Goal: Information Seeking & Learning: Find specific fact

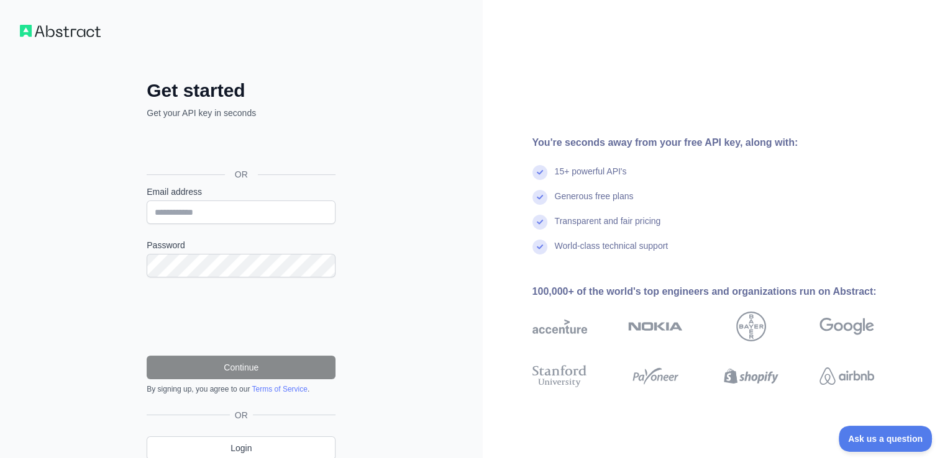
scroll to position [50, 0]
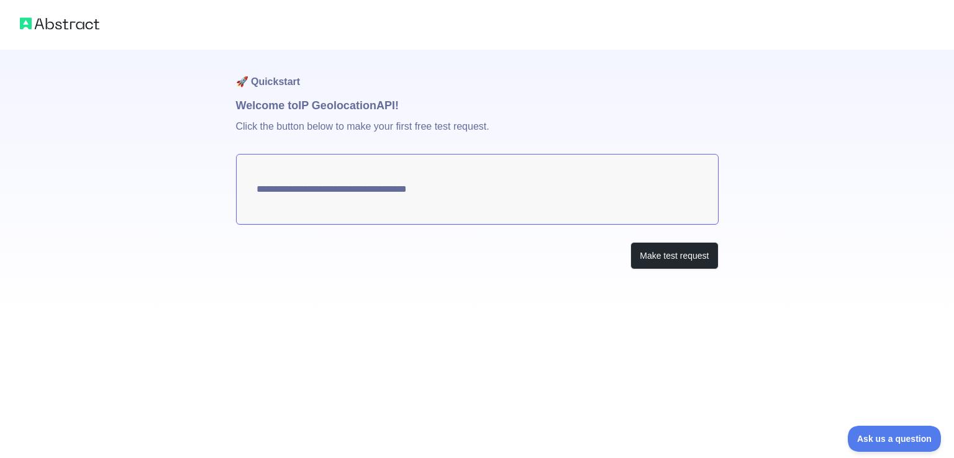
type textarea "**********"
click at [651, 258] on button "Make test request" at bounding box center [674, 256] width 88 height 28
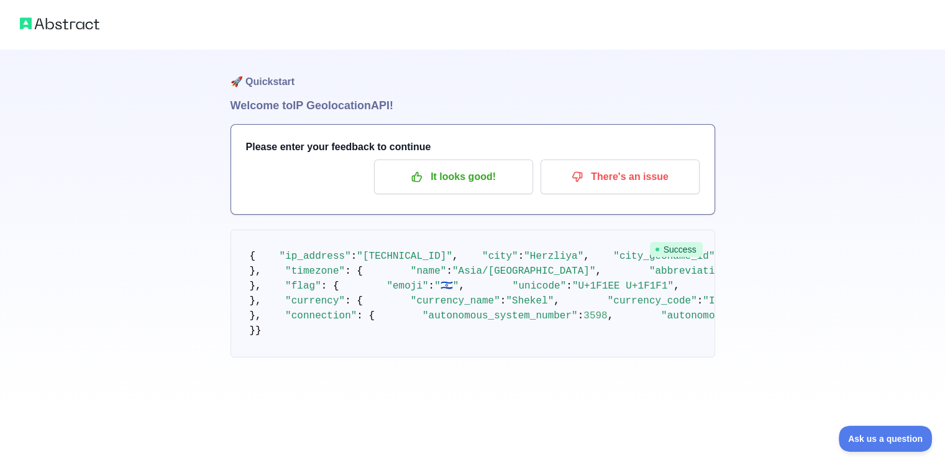
scroll to position [446, 0]
click at [505, 307] on span ""Shekel"" at bounding box center [529, 301] width 48 height 11
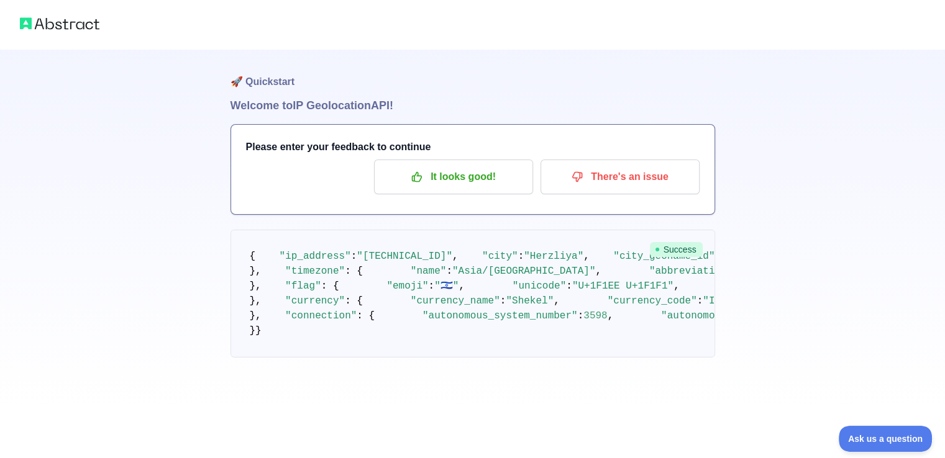
click at [763, 281] on span ""[URL][DOMAIN_NAME]"" at bounding box center [822, 286] width 119 height 11
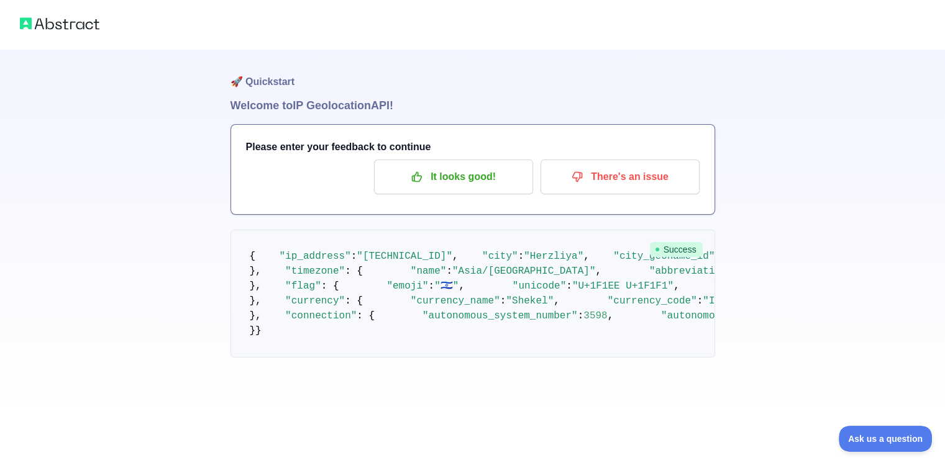
click at [763, 281] on span ""[URL][DOMAIN_NAME]"" at bounding box center [822, 286] width 119 height 11
drag, startPoint x: 336, startPoint y: 176, endPoint x: 643, endPoint y: 174, distance: 307.4
click at [763, 281] on span ""[URL][DOMAIN_NAME]"" at bounding box center [822, 286] width 119 height 11
copy span "[URL][DOMAIN_NAME]"
click at [585, 243] on pre "{ "ip_address" : "[TECHNICAL_ID]" , "city" : "Herzliya" , "city_geoname_id" : 2…" at bounding box center [472, 294] width 484 height 128
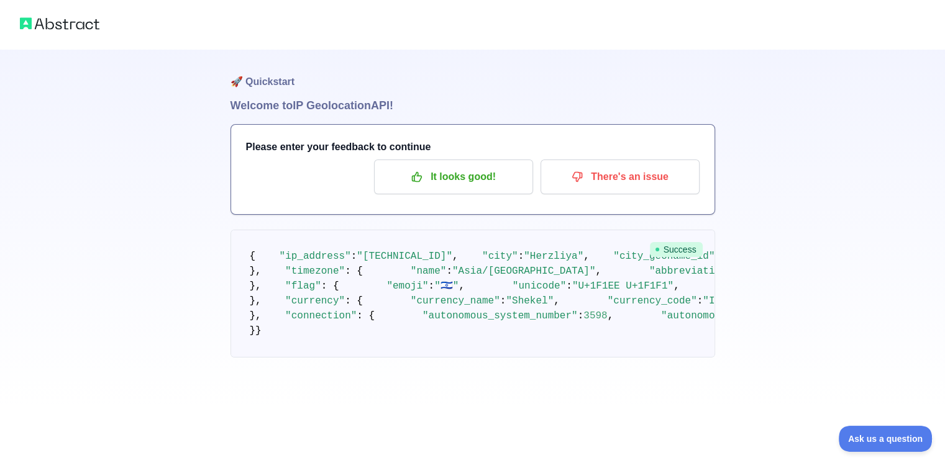
scroll to position [149, 0]
